Goal: Information Seeking & Learning: Learn about a topic

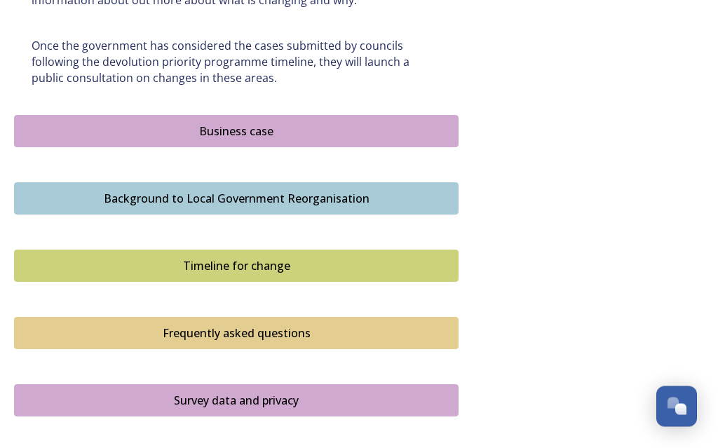
scroll to position [875, 0]
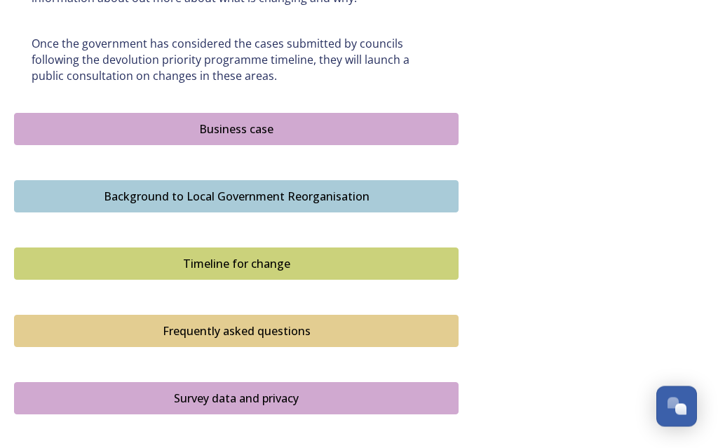
click at [287, 256] on div "Timeline for change" at bounding box center [236, 264] width 429 height 17
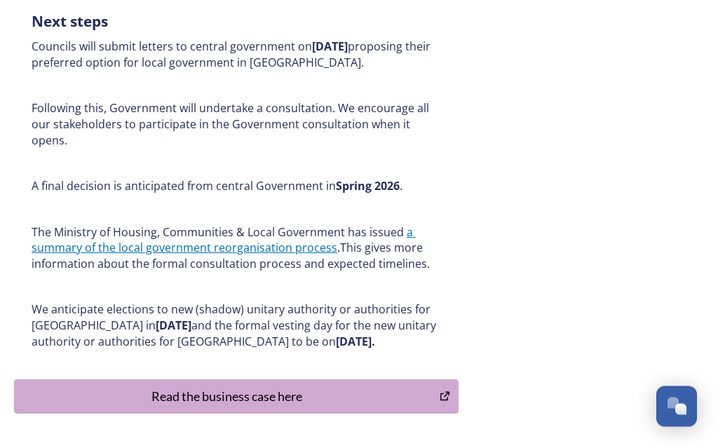
scroll to position [806, 0]
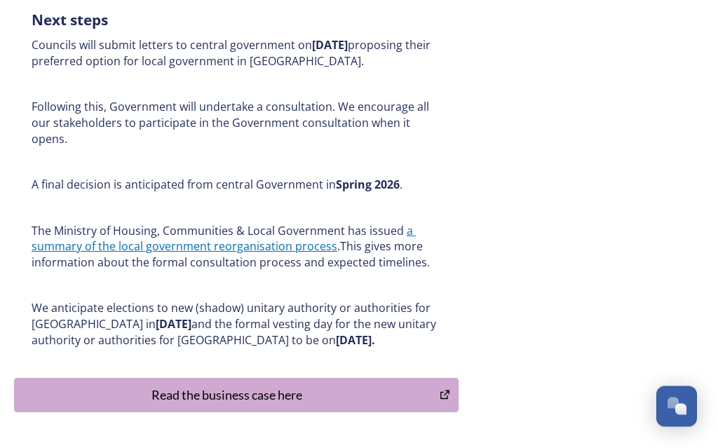
click at [386, 386] on div "Read the business case here" at bounding box center [227, 395] width 410 height 19
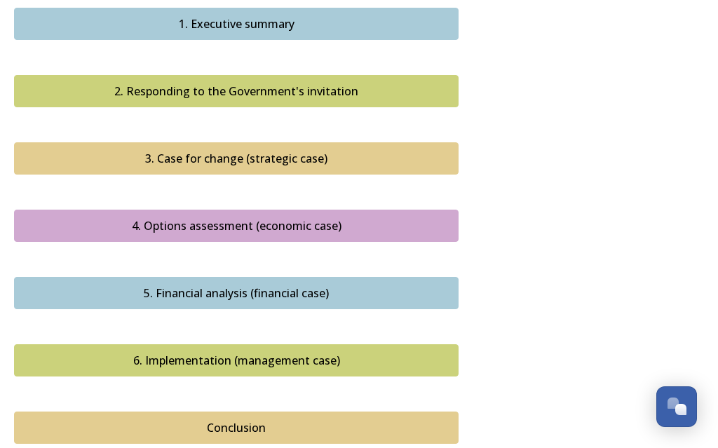
scroll to position [1570, 0]
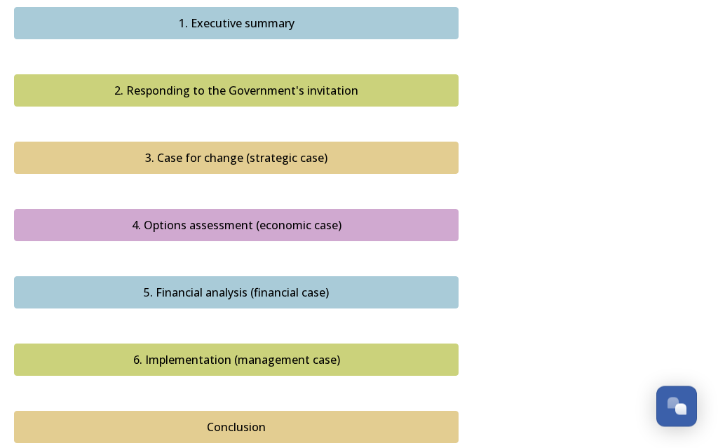
click at [332, 285] on div "5. Financial analysis (financial case)" at bounding box center [236, 293] width 429 height 17
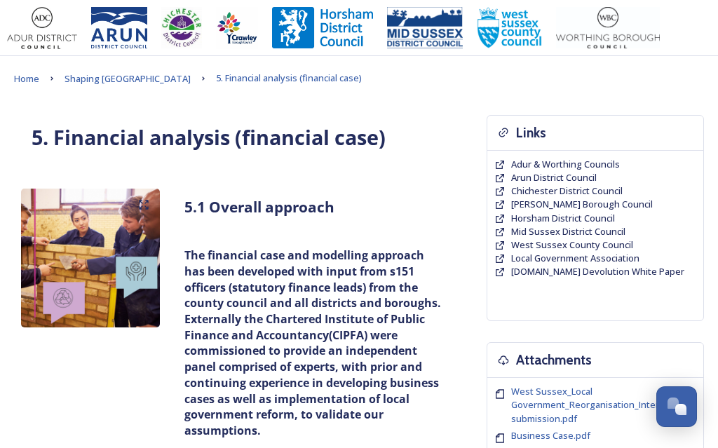
click at [87, 80] on span "Shaping [GEOGRAPHIC_DATA]" at bounding box center [127, 78] width 126 height 13
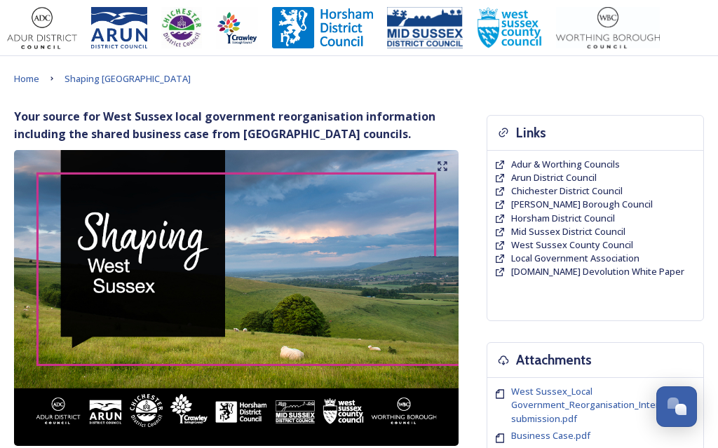
click at [594, 241] on span "West Sussex County Council" at bounding box center [572, 244] width 122 height 13
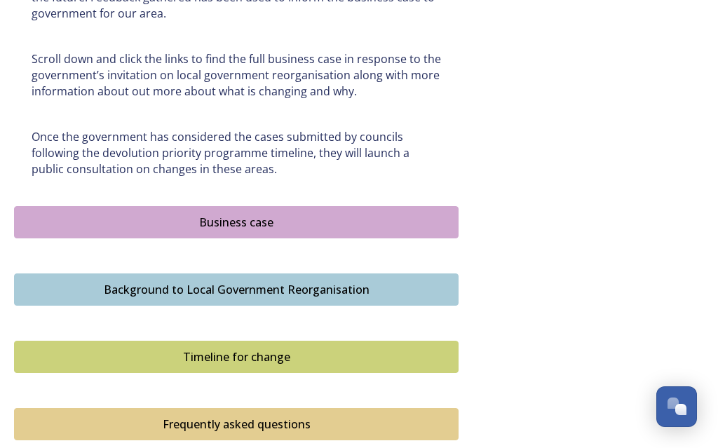
scroll to position [783, 0]
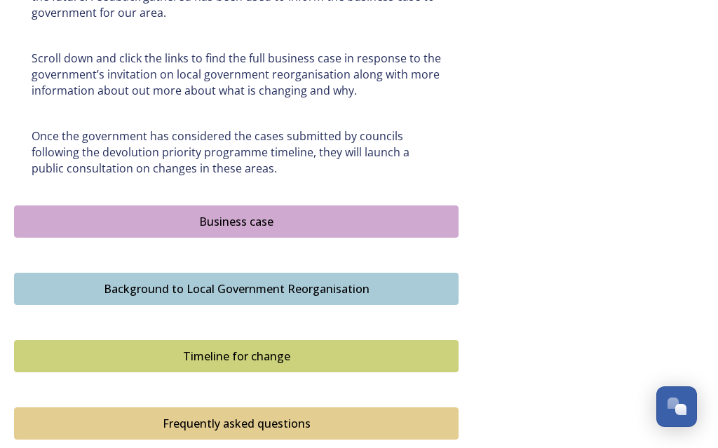
click at [325, 213] on div "Business case" at bounding box center [236, 221] width 429 height 17
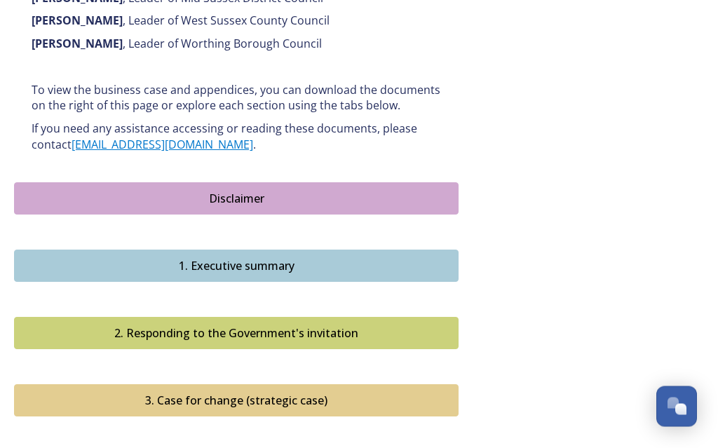
scroll to position [1329, 0]
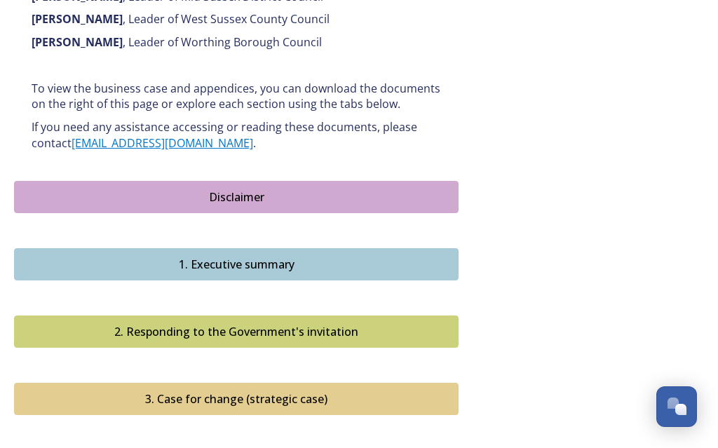
click at [367, 256] on div "1. Executive summary" at bounding box center [236, 264] width 429 height 17
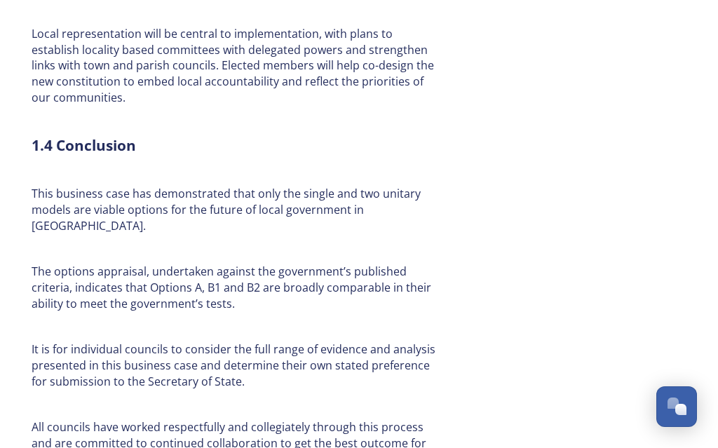
scroll to position [3792, 0]
